Goal: Check status: Check status

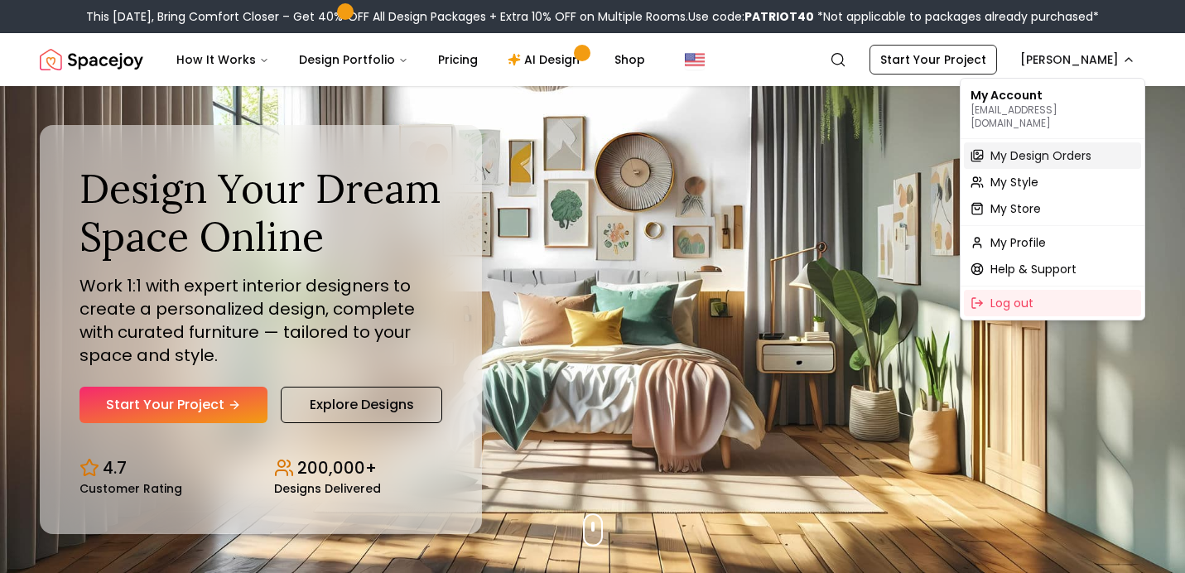
click at [1071, 147] on span "My Design Orders" at bounding box center [1040, 155] width 101 height 17
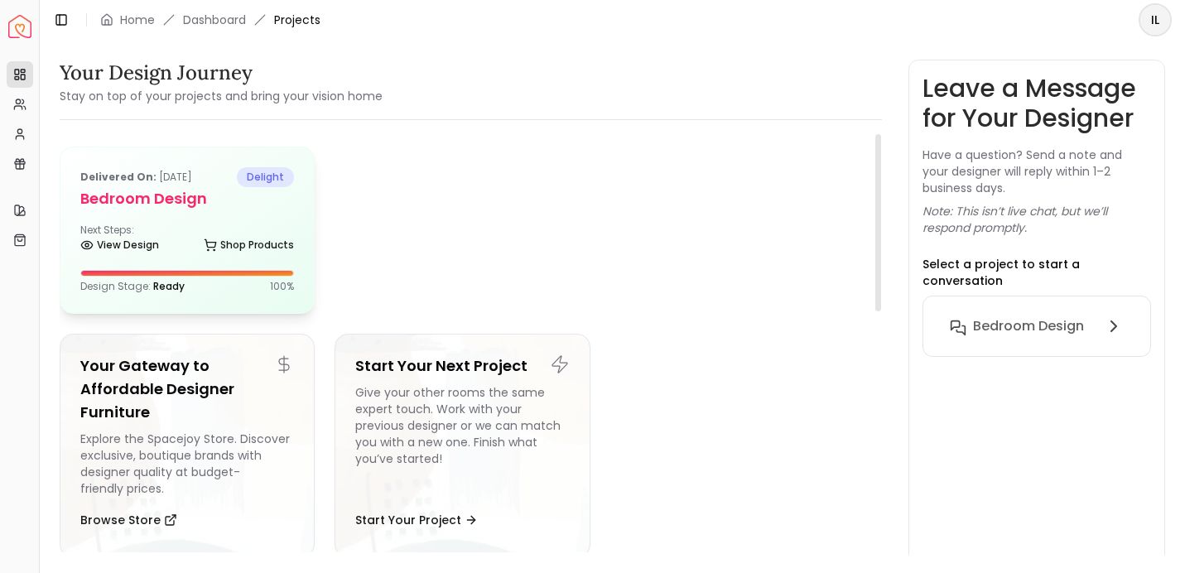
click at [237, 272] on div at bounding box center [187, 273] width 212 height 5
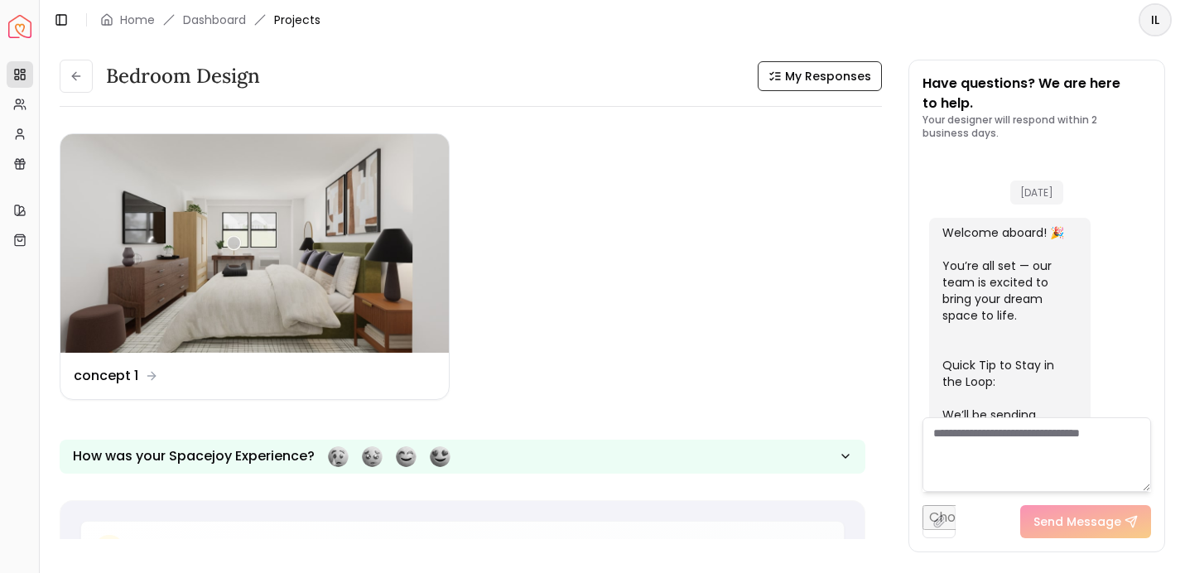
scroll to position [1551, 0]
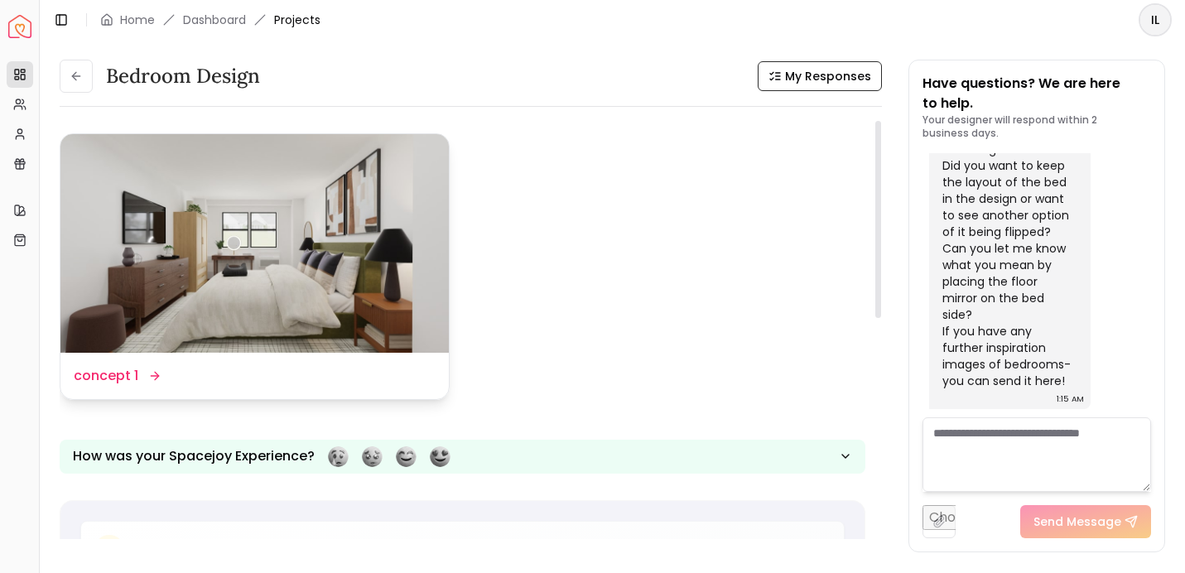
click at [229, 305] on img at bounding box center [254, 243] width 388 height 219
